Goal: Consume media (video, audio): Consume media (video, audio)

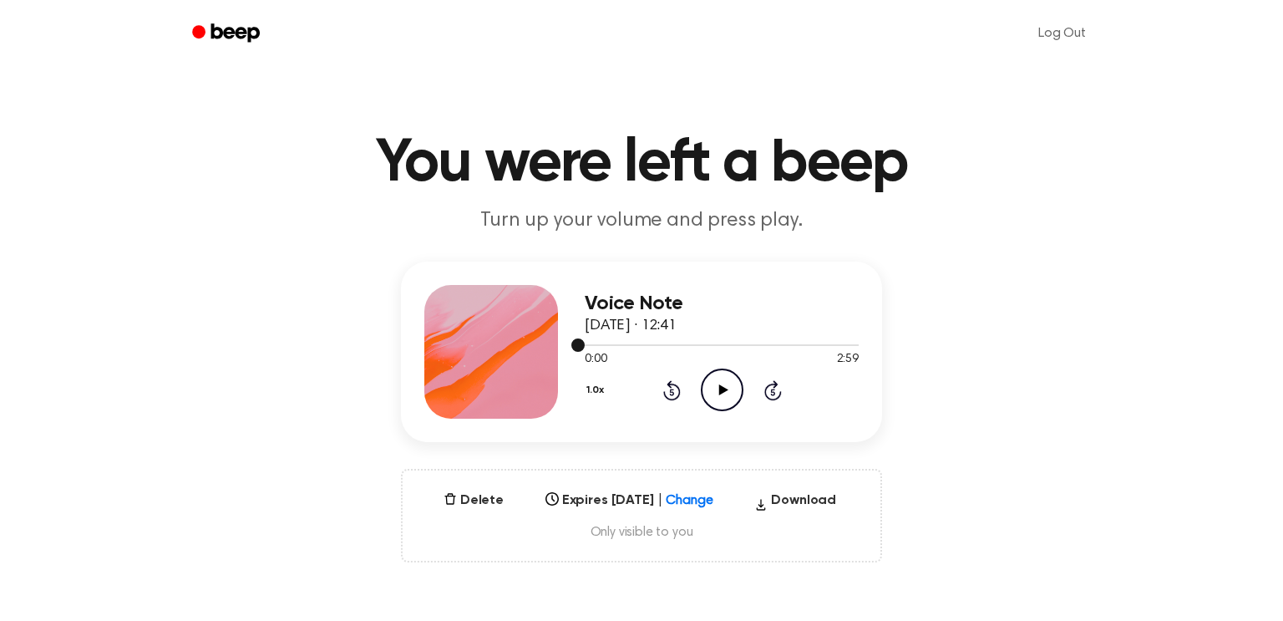
click at [847, 344] on div at bounding box center [722, 345] width 274 height 2
click at [732, 385] on icon "Play Audio" at bounding box center [722, 389] width 43 height 43
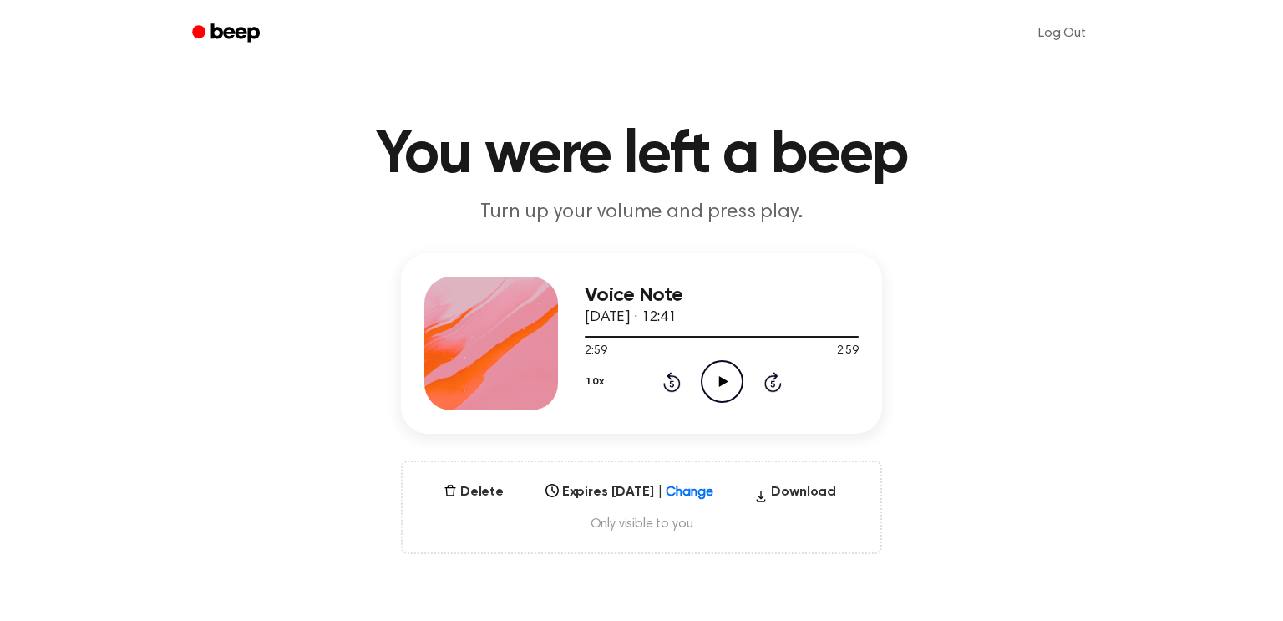
click at [607, 381] on button "1.0x" at bounding box center [597, 382] width 25 height 28
click at [617, 455] on span "0.8x" at bounding box center [612, 452] width 21 height 18
click at [721, 373] on icon "Play Audio" at bounding box center [722, 381] width 43 height 43
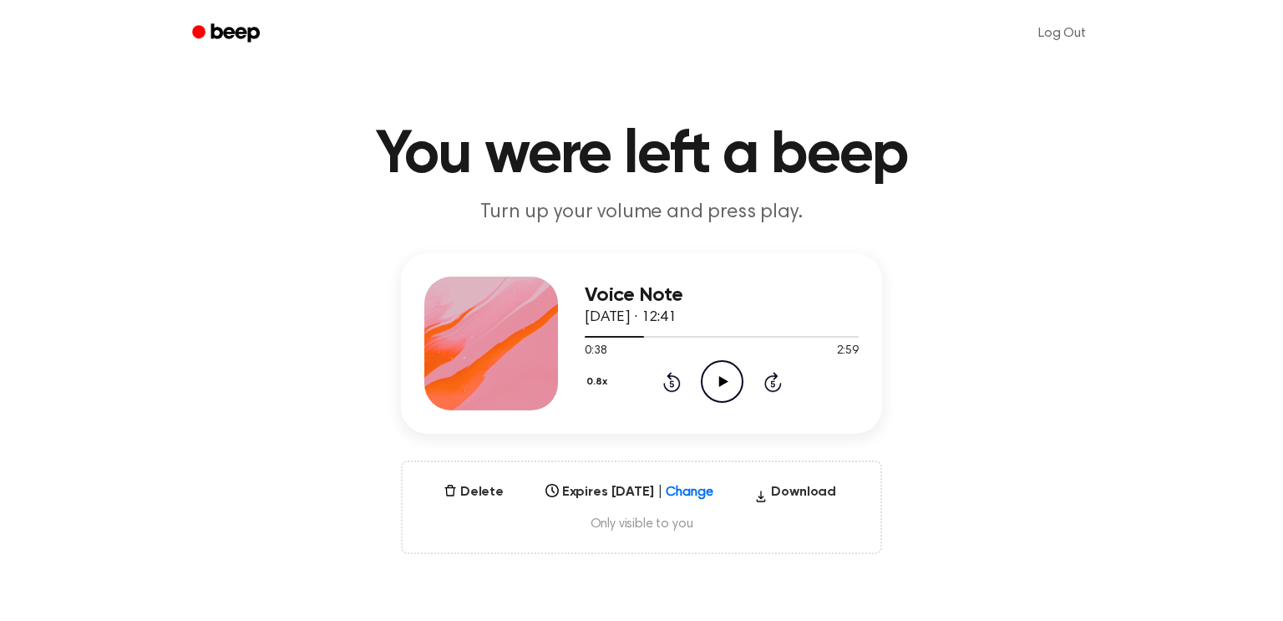
click at [664, 383] on icon at bounding box center [672, 382] width 18 height 20
click at [719, 386] on icon at bounding box center [723, 381] width 9 height 11
click at [605, 368] on button "0.8x" at bounding box center [599, 382] width 28 height 28
click at [613, 477] on span "1.0x" at bounding box center [612, 483] width 21 height 18
click at [666, 389] on icon at bounding box center [672, 382] width 18 height 20
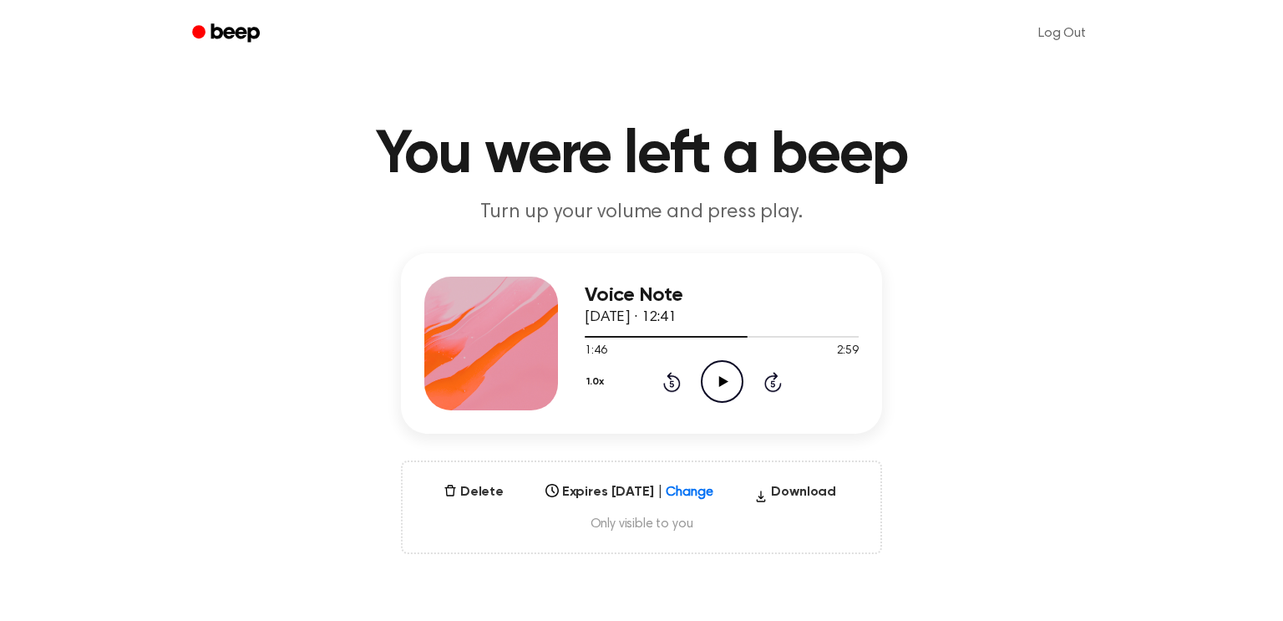
click at [719, 373] on icon "Play Audio" at bounding box center [722, 381] width 43 height 43
click at [674, 383] on icon "Rewind 5 seconds" at bounding box center [672, 382] width 18 height 22
click at [669, 378] on icon at bounding box center [672, 382] width 18 height 20
click at [604, 379] on button "1.0x" at bounding box center [597, 382] width 25 height 28
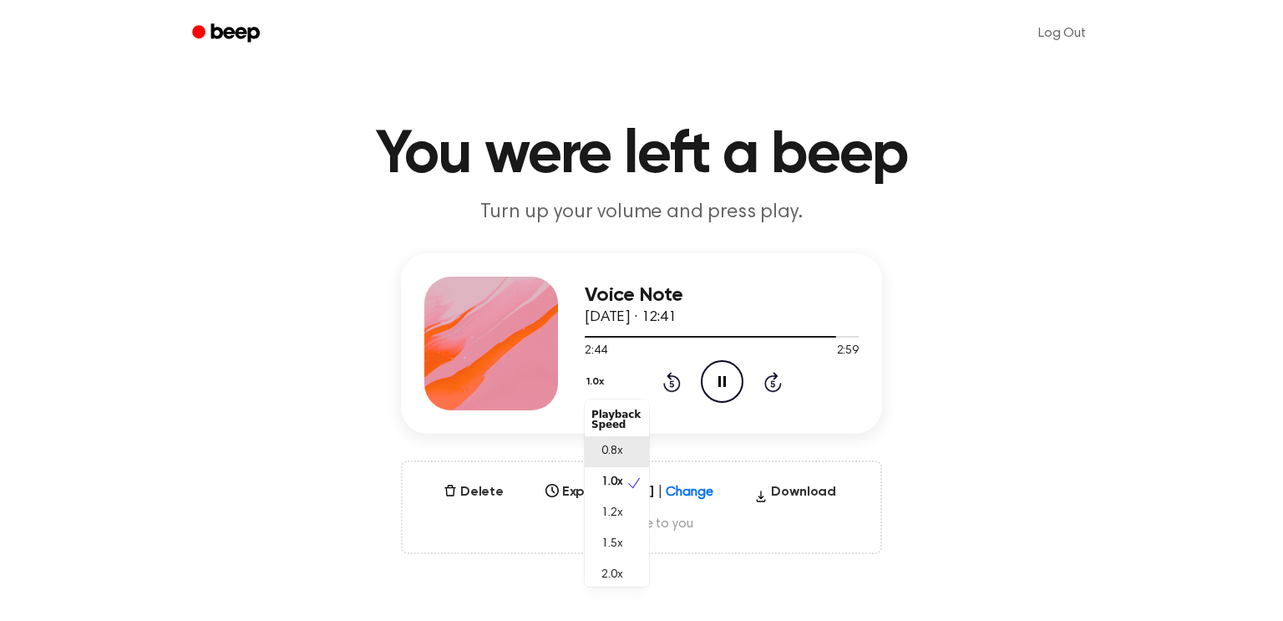
click at [626, 449] on div "0.8x" at bounding box center [617, 451] width 64 height 31
click at [669, 379] on icon at bounding box center [672, 382] width 18 height 20
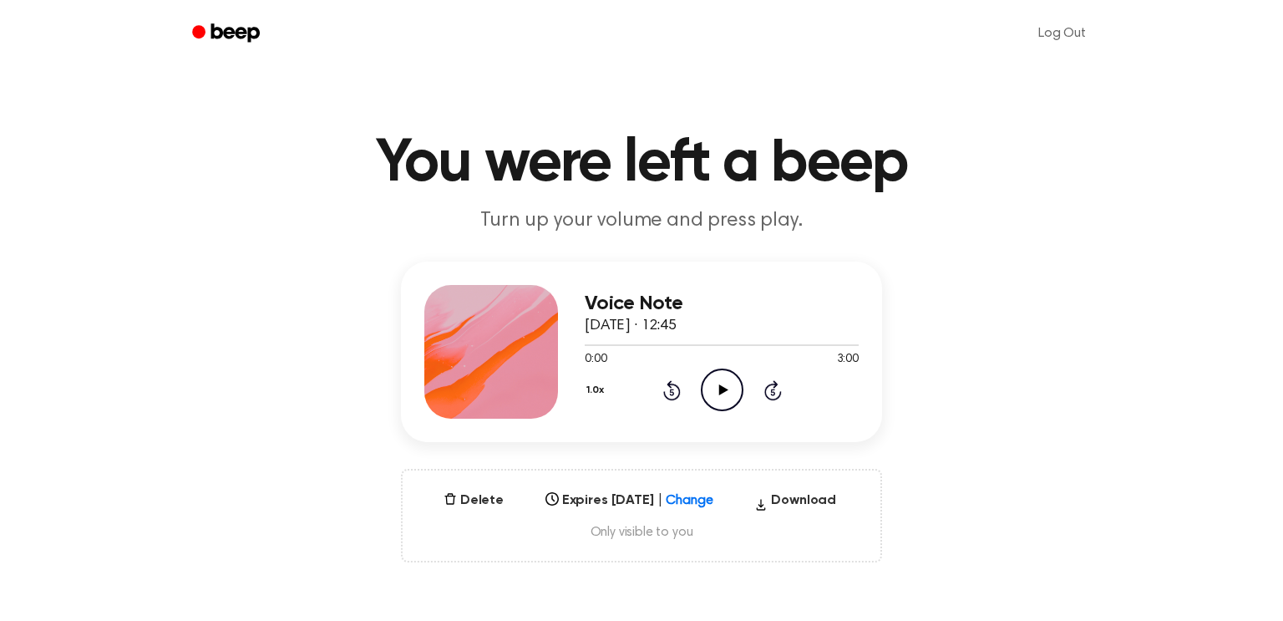
click at [714, 388] on icon "Play Audio" at bounding box center [722, 389] width 43 height 43
click at [693, 382] on div "1.0x Rewind 5 seconds Pause Audio Skip 5 seconds" at bounding box center [722, 389] width 274 height 43
click at [683, 386] on div "1.0x Rewind 5 seconds Pause Audio Skip 5 seconds" at bounding box center [722, 389] width 274 height 43
click at [674, 388] on icon "Rewind 5 seconds" at bounding box center [672, 390] width 18 height 22
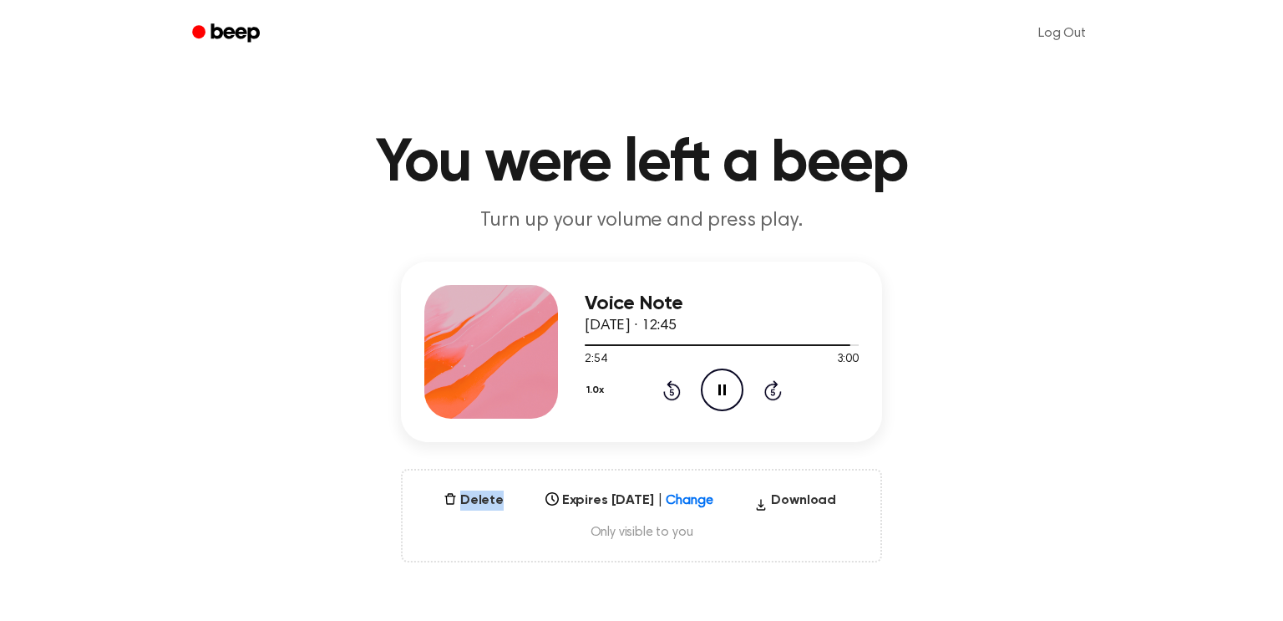
click at [667, 389] on icon "Rewind 5 seconds" at bounding box center [672, 390] width 18 height 22
click at [673, 401] on div "1.0x Rewind 5 seconds Pause Audio Skip 5 seconds" at bounding box center [722, 389] width 274 height 43
click at [670, 391] on icon at bounding box center [671, 392] width 4 height 7
click at [729, 394] on icon "Play Audio" at bounding box center [722, 389] width 43 height 43
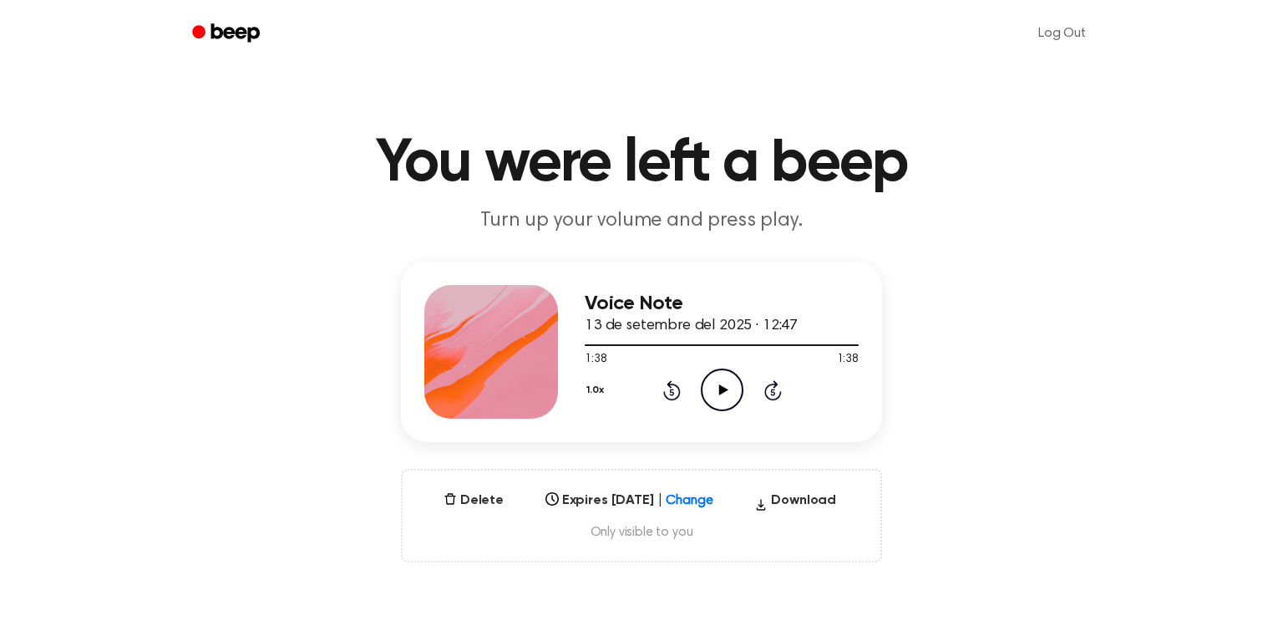
click at [713, 391] on icon "Play Audio" at bounding box center [722, 389] width 43 height 43
click at [731, 404] on icon "Pause Audio" at bounding box center [722, 389] width 43 height 43
click at [719, 385] on icon at bounding box center [723, 389] width 9 height 11
click at [672, 395] on icon "Rewind 5 seconds" at bounding box center [672, 390] width 18 height 22
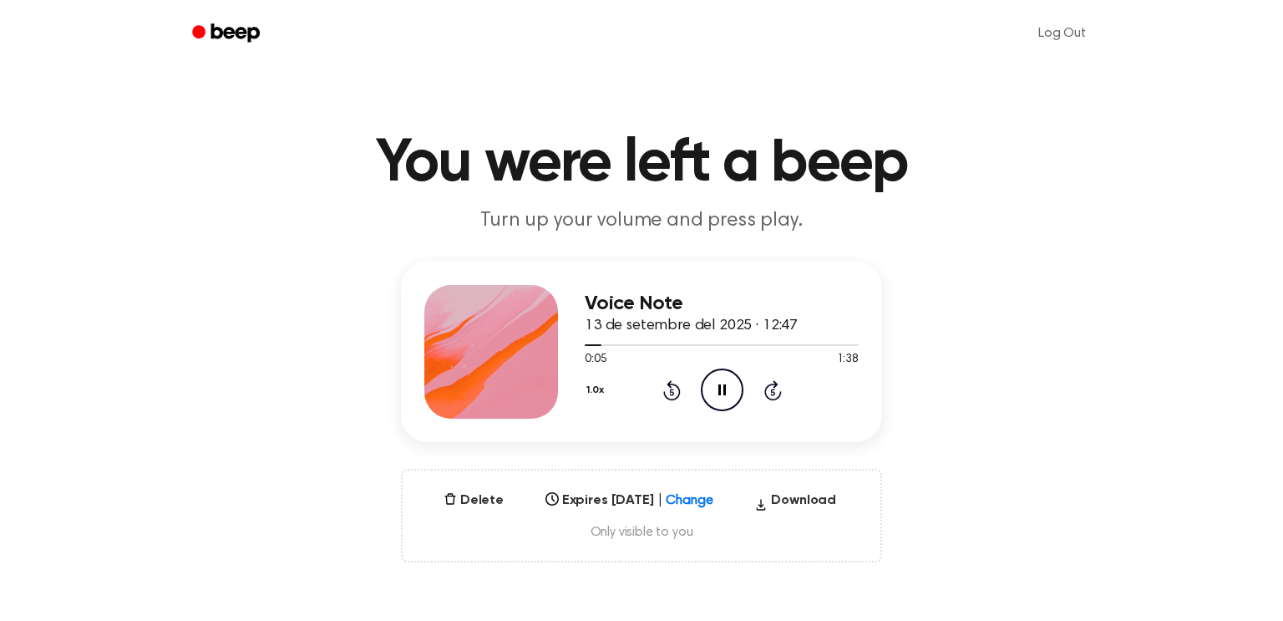
click at [675, 390] on icon "Rewind 5 seconds" at bounding box center [672, 390] width 18 height 22
click at [1067, 280] on div "Voice Note 13 de setembre del 2025 · 12:47 0:07 1:38 Your browser does not supp…" at bounding box center [641, 412] width 1243 height 301
click at [789, 497] on button "Download" at bounding box center [795, 503] width 95 height 27
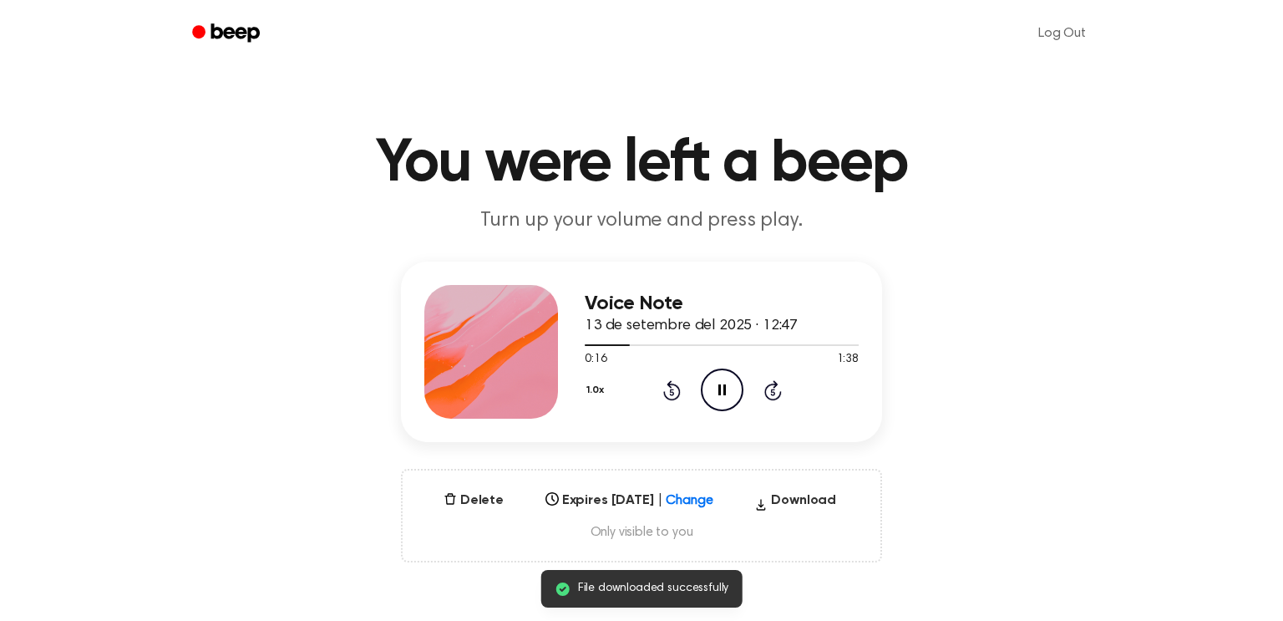
click at [729, 386] on icon "Pause Audio" at bounding box center [722, 389] width 43 height 43
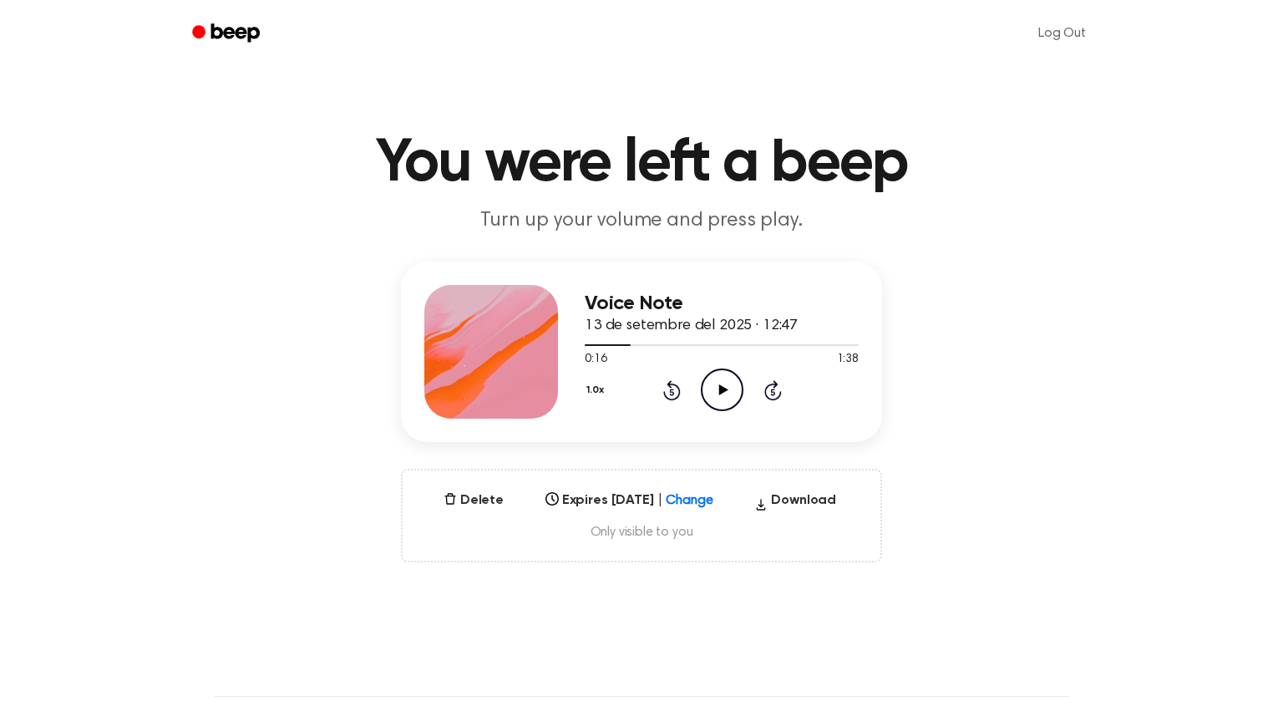
click at [673, 393] on icon at bounding box center [671, 392] width 4 height 7
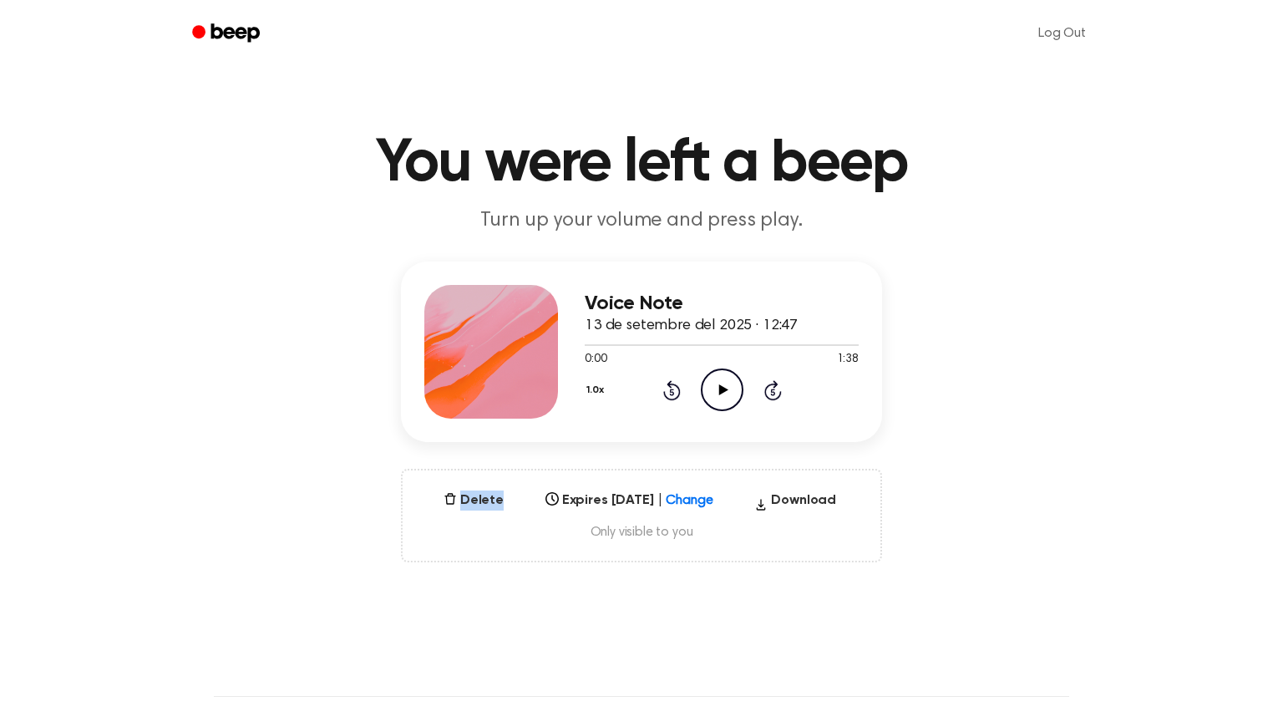
click at [673, 393] on icon at bounding box center [671, 392] width 4 height 7
click at [744, 390] on div "1.0x Rewind 5 seconds Play Audio Skip 5 seconds" at bounding box center [722, 389] width 274 height 43
click at [719, 389] on icon at bounding box center [723, 389] width 9 height 11
